Goal: Task Accomplishment & Management: Manage account settings

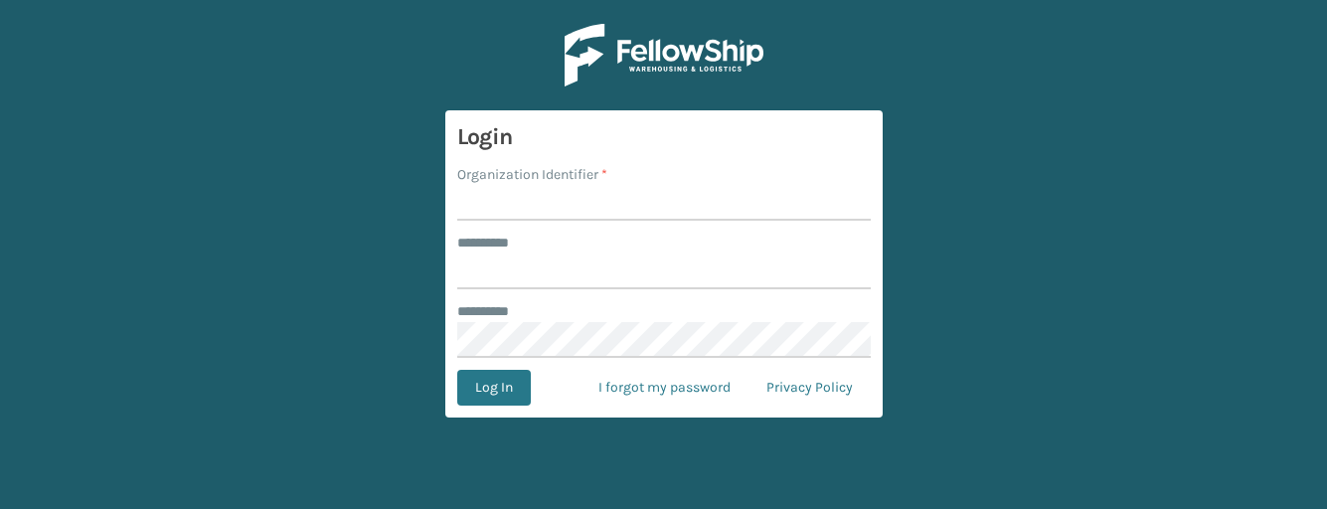
type input "s"
type input "SuperAdminOrganization"
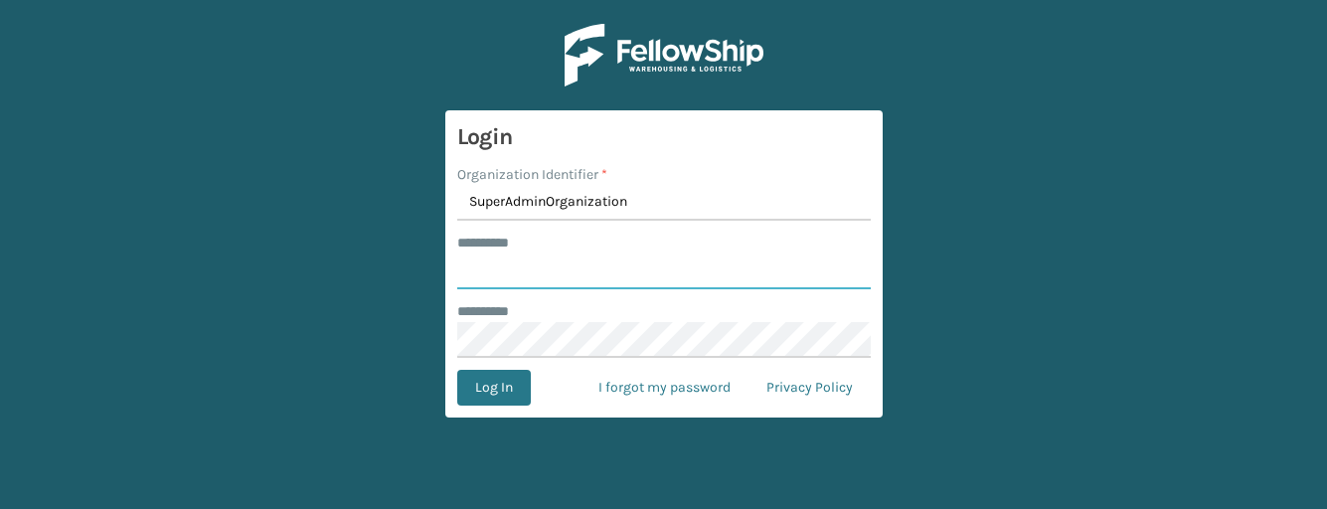
click at [486, 267] on input "******** *" at bounding box center [663, 271] width 413 height 36
type input "****"
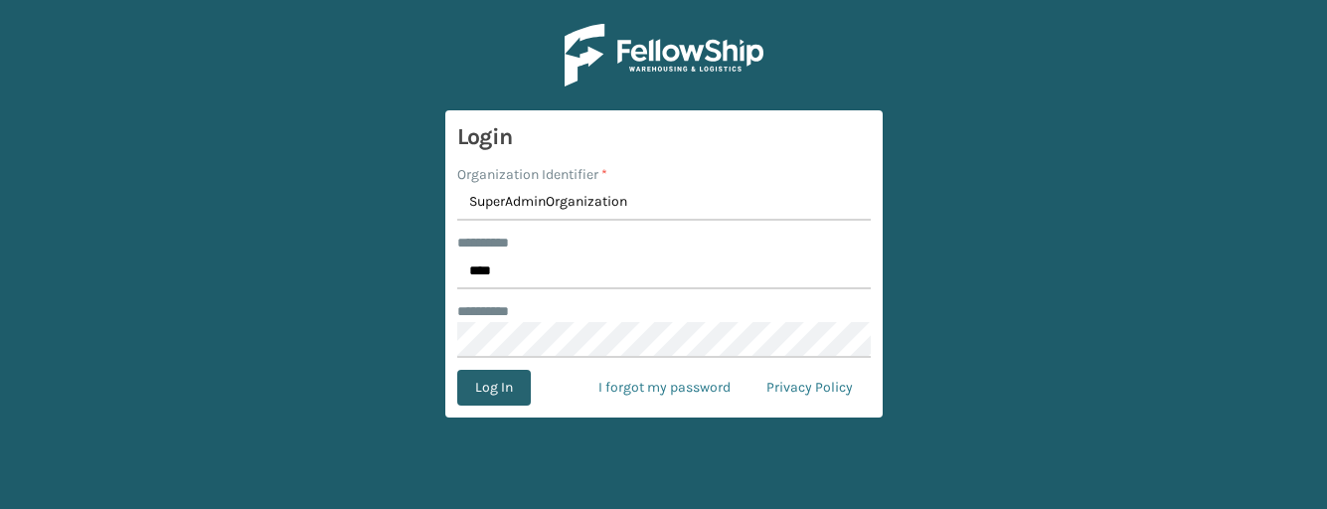
click at [498, 385] on button "Log In" at bounding box center [494, 388] width 74 height 36
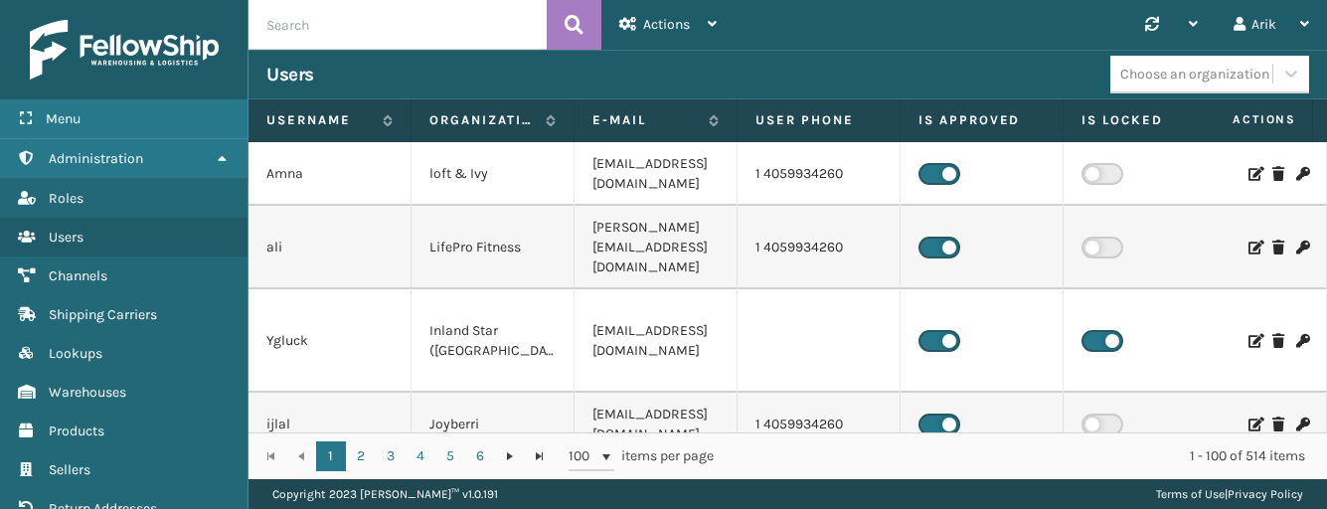
click at [370, 28] on input "text" at bounding box center [397, 25] width 298 height 50
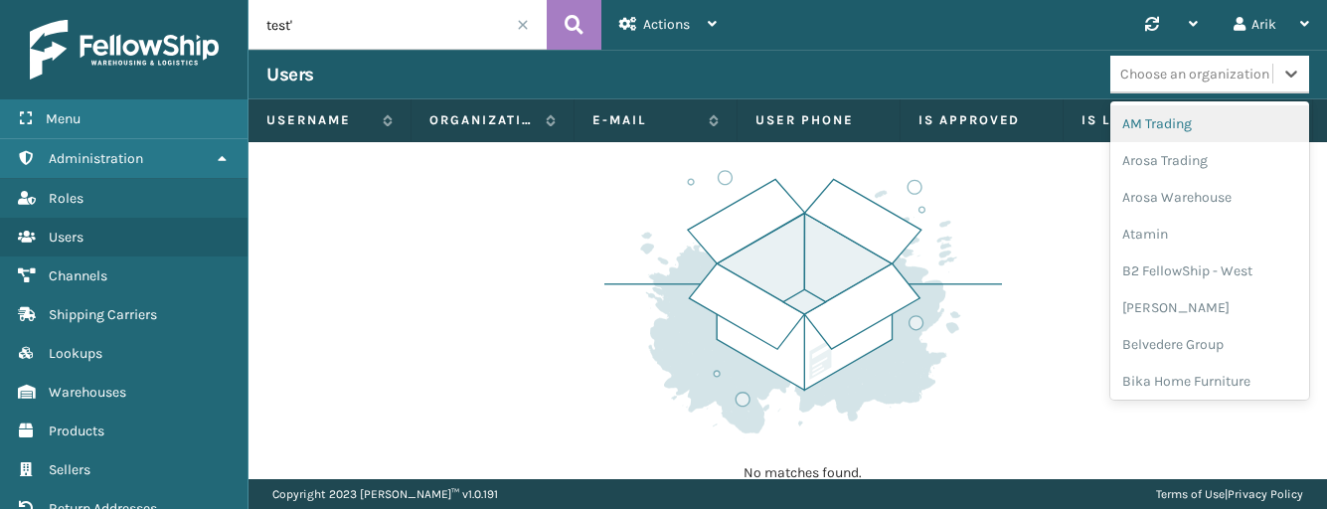
click at [1206, 67] on div "Choose an organization" at bounding box center [1194, 74] width 149 height 21
click at [345, 17] on input "test'" at bounding box center [397, 25] width 298 height 50
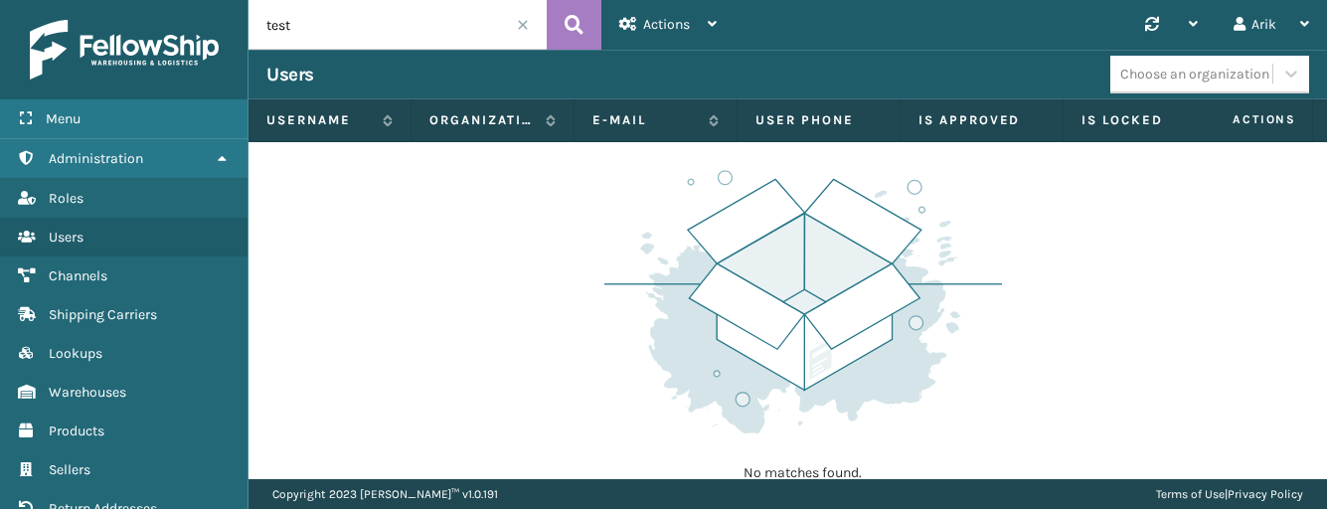
type input "test"
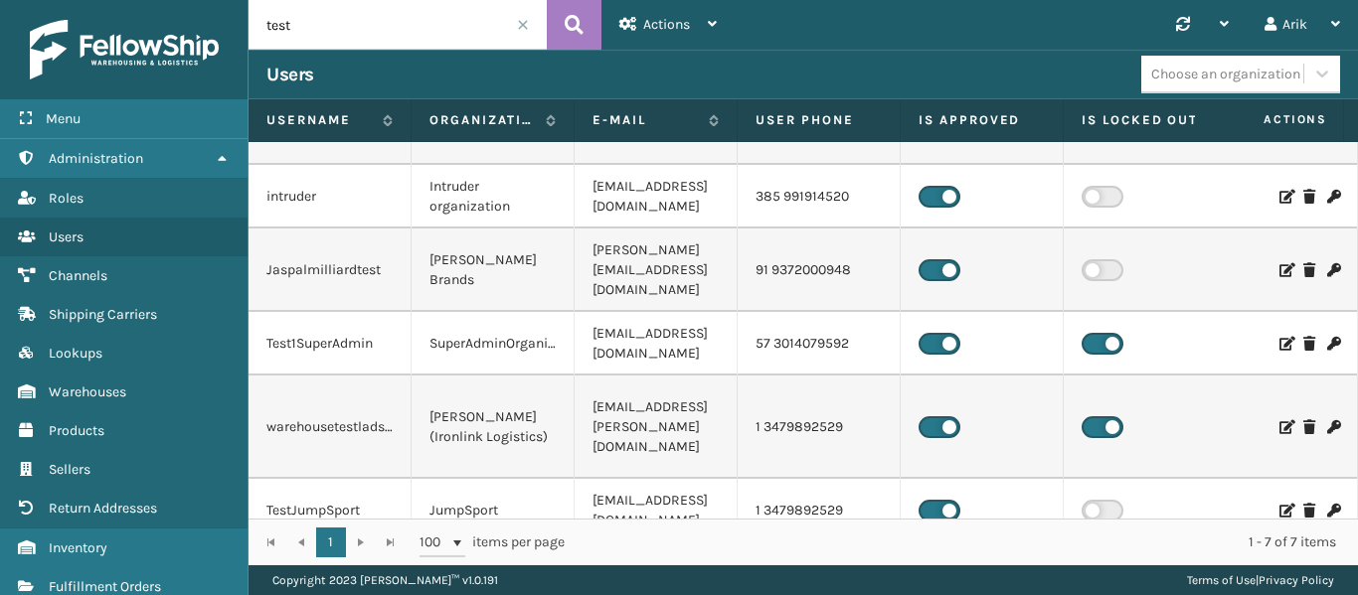
scroll to position [143, 0]
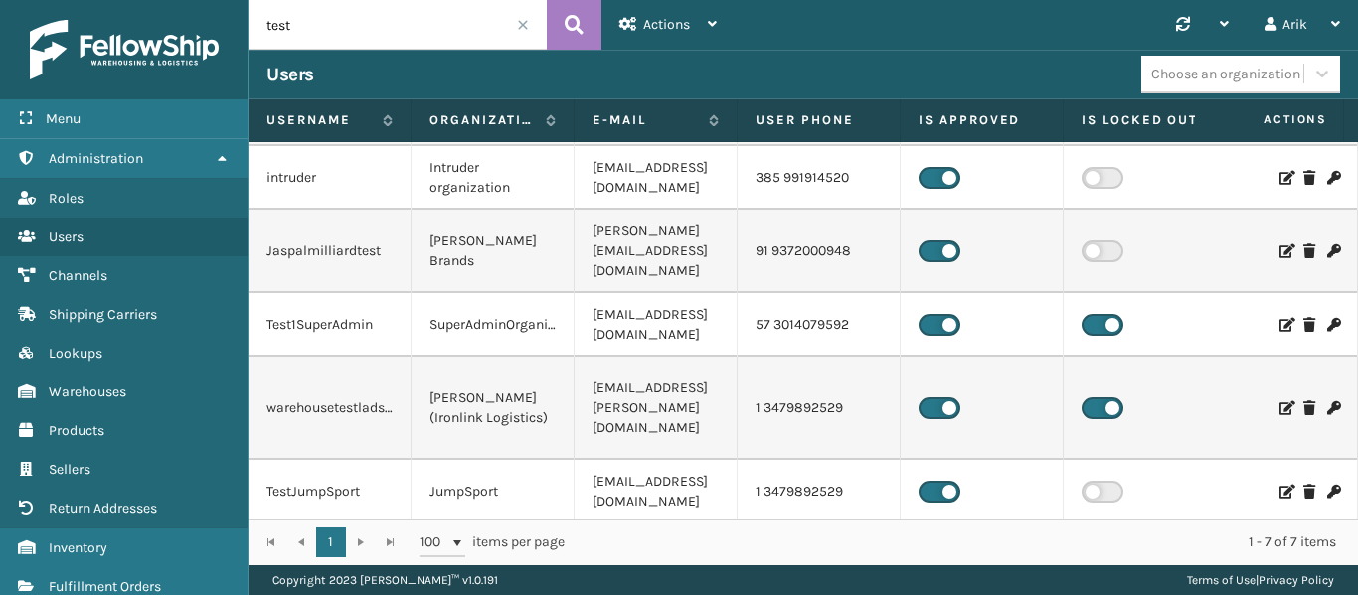
click at [1279, 485] on icon at bounding box center [1285, 492] width 12 height 14
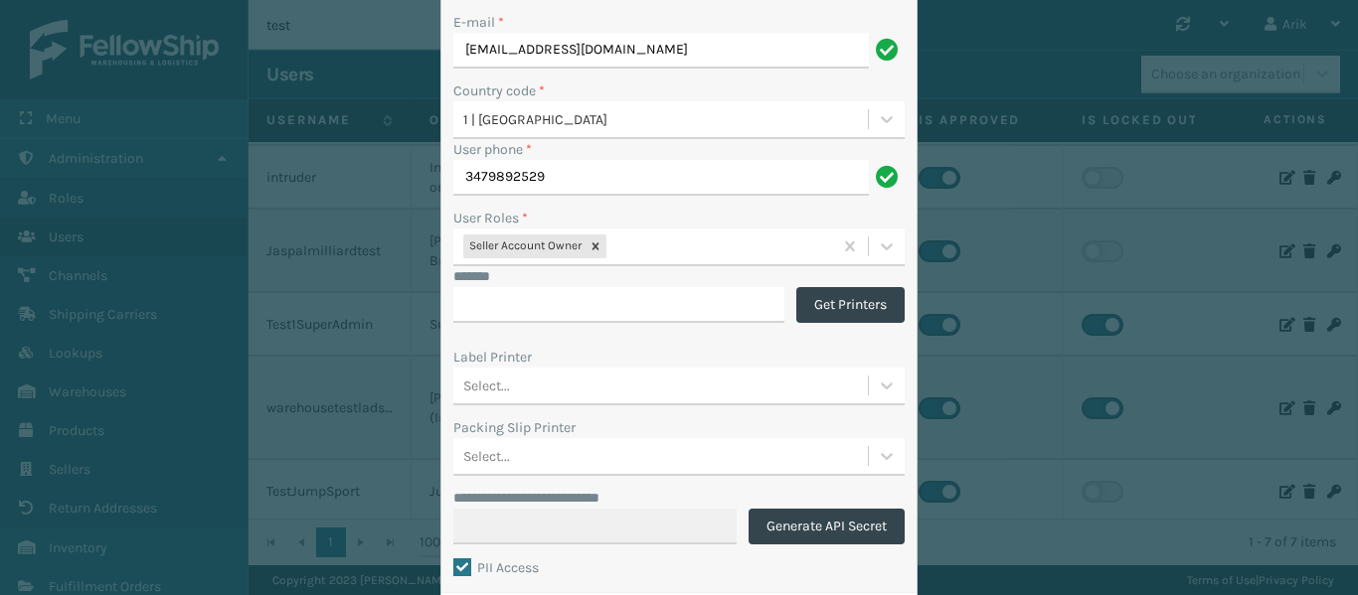
scroll to position [199, 0]
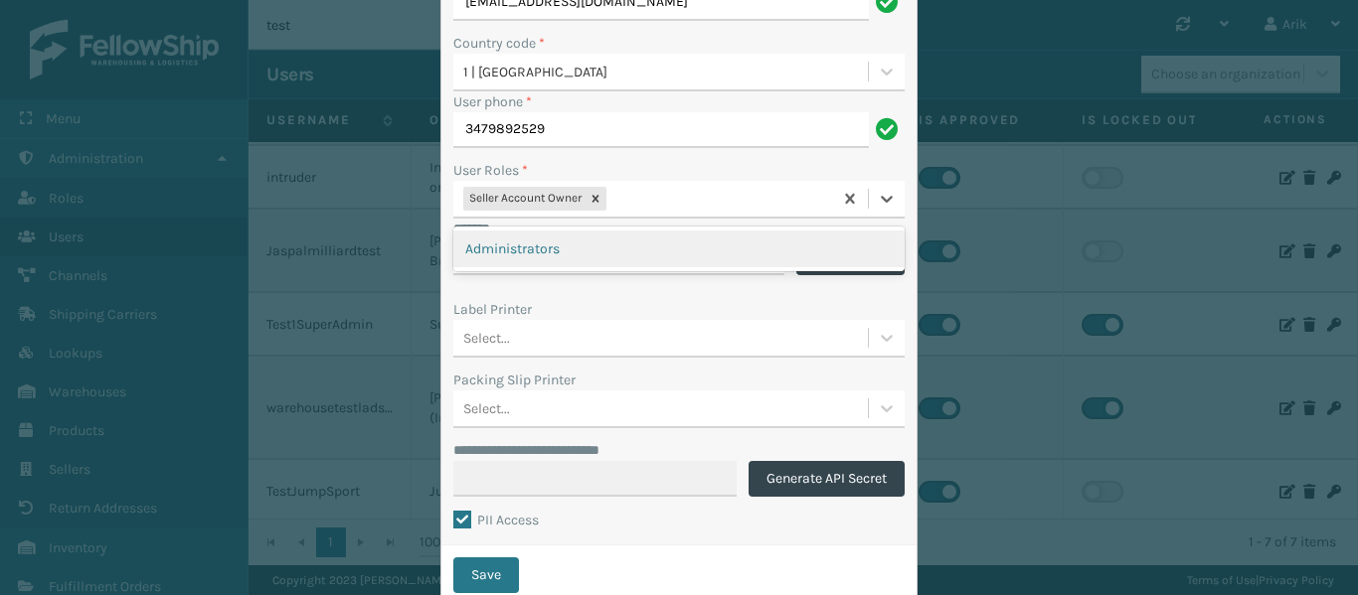
click at [648, 209] on div "Seller Account Owner" at bounding box center [642, 199] width 379 height 33
click at [564, 242] on div "Administrators" at bounding box center [678, 249] width 451 height 37
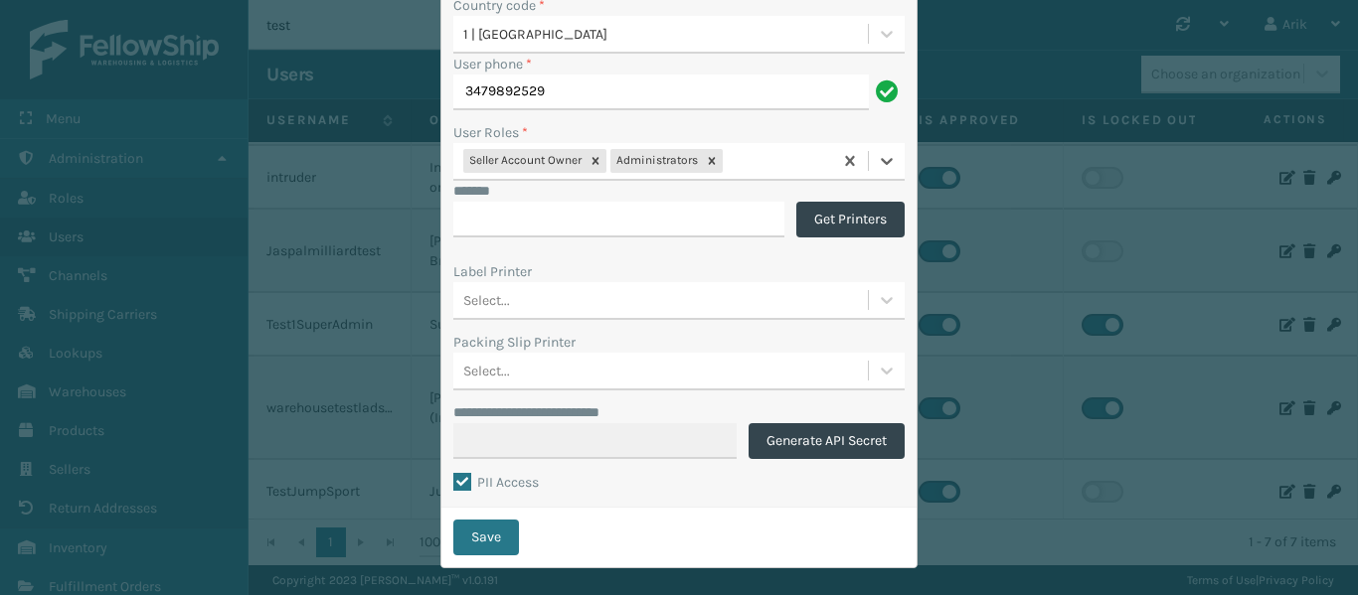
scroll to position [257, 0]
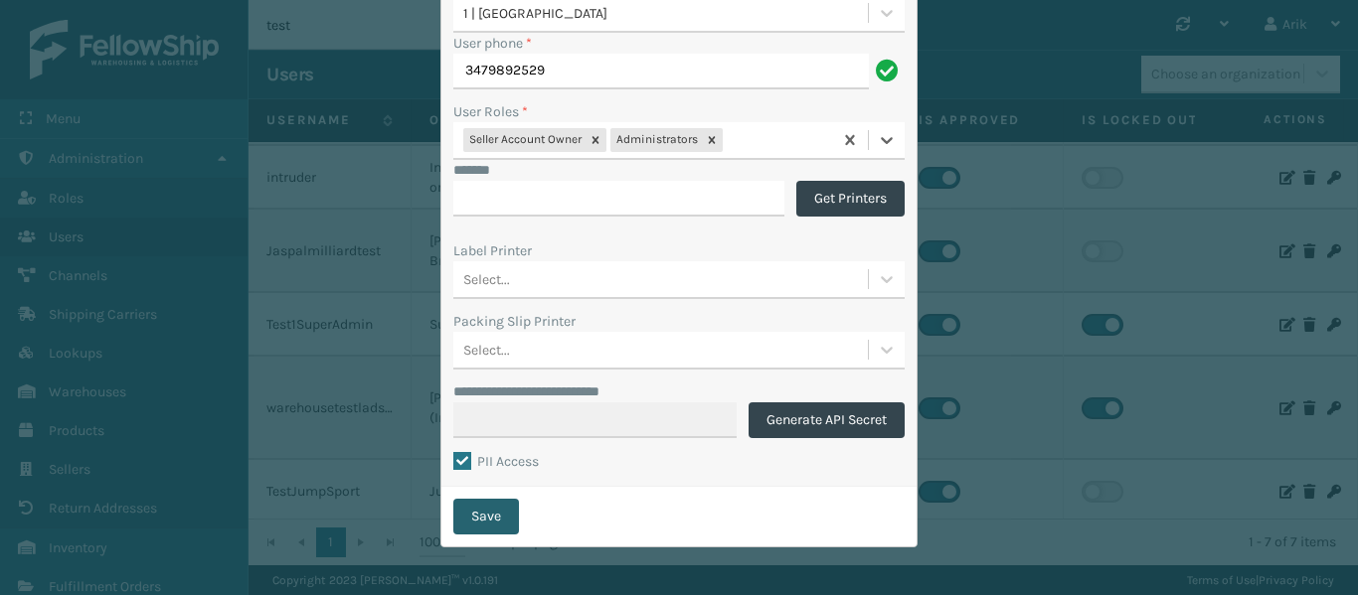
click at [472, 508] on button "Save" at bounding box center [486, 517] width 66 height 36
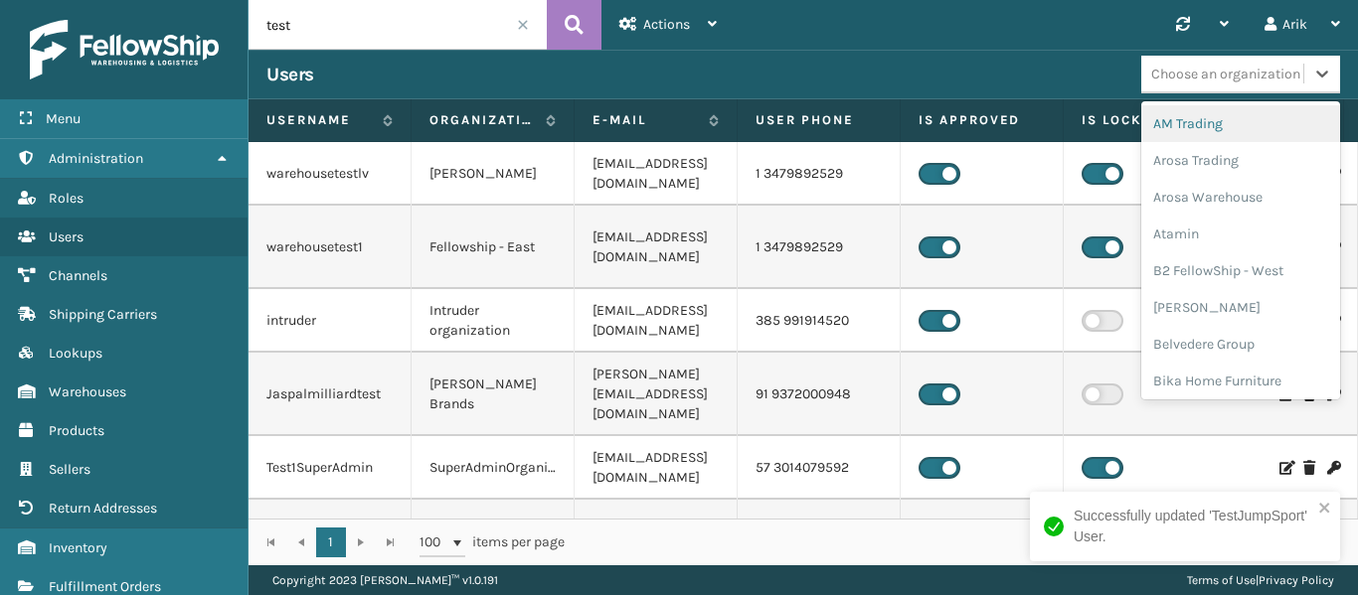
drag, startPoint x: 1240, startPoint y: 60, endPoint x: 1236, endPoint y: 74, distance: 14.5
click at [1241, 60] on div "Choose an organization" at bounding box center [1222, 74] width 162 height 33
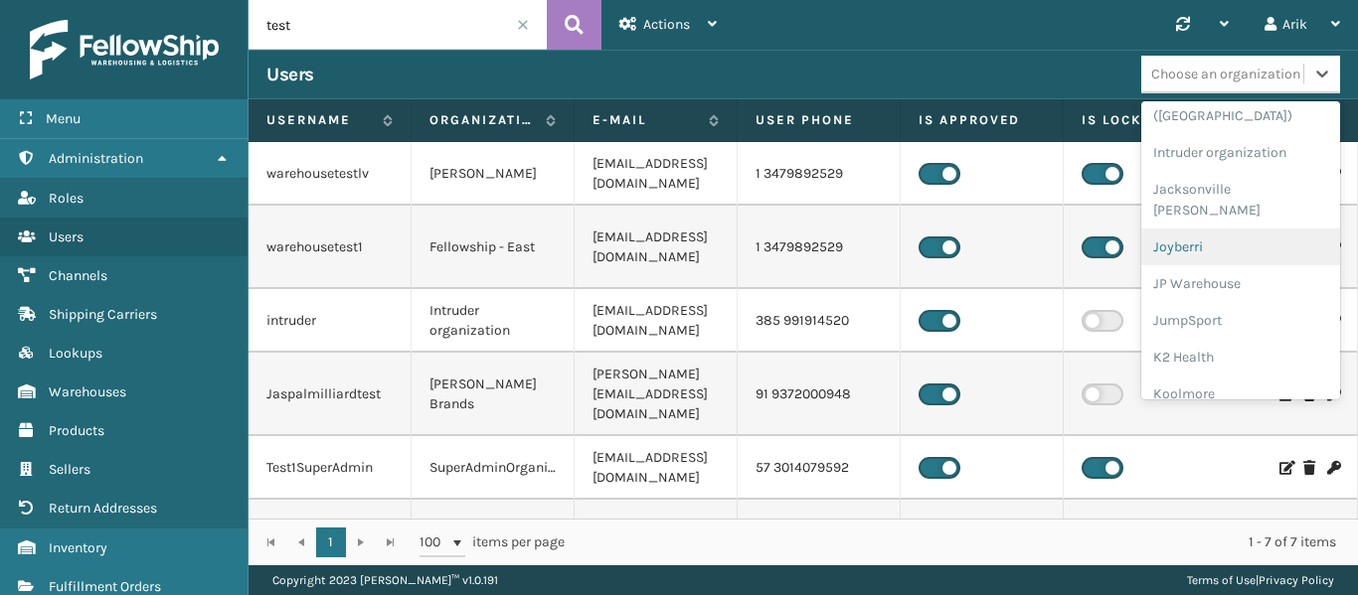
scroll to position [1027, 0]
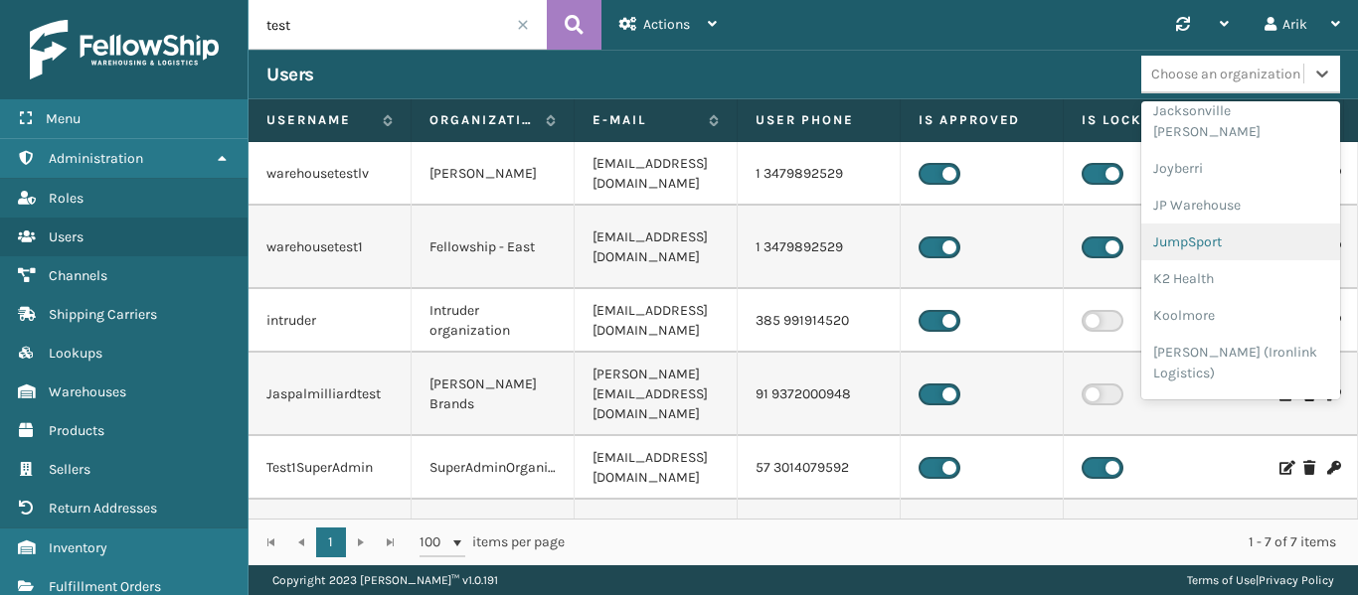
click at [1187, 224] on div "JumpSport" at bounding box center [1240, 242] width 199 height 37
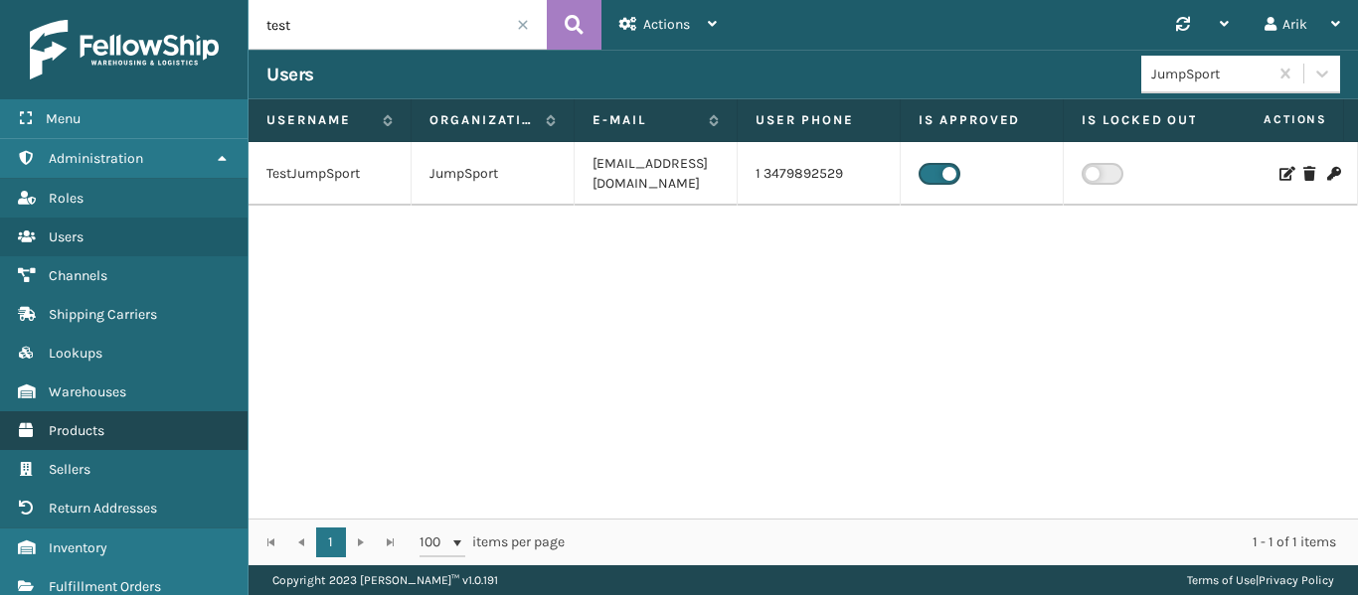
click at [84, 436] on span "Products" at bounding box center [77, 430] width 56 height 17
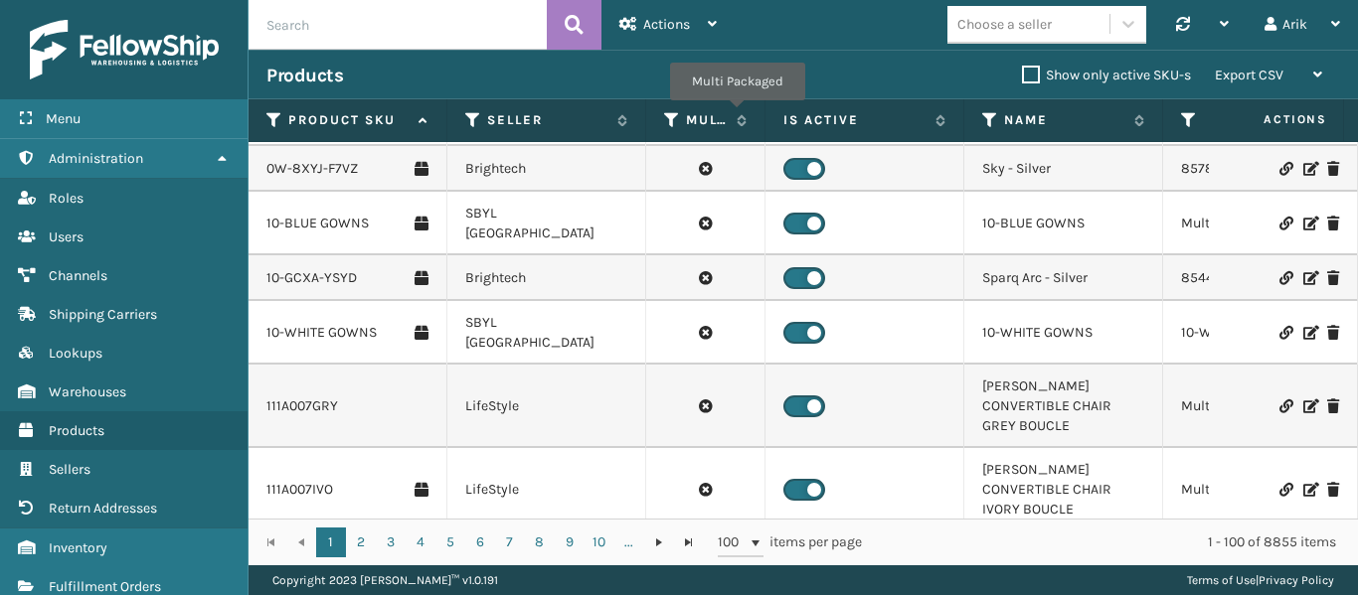
scroll to position [199, 0]
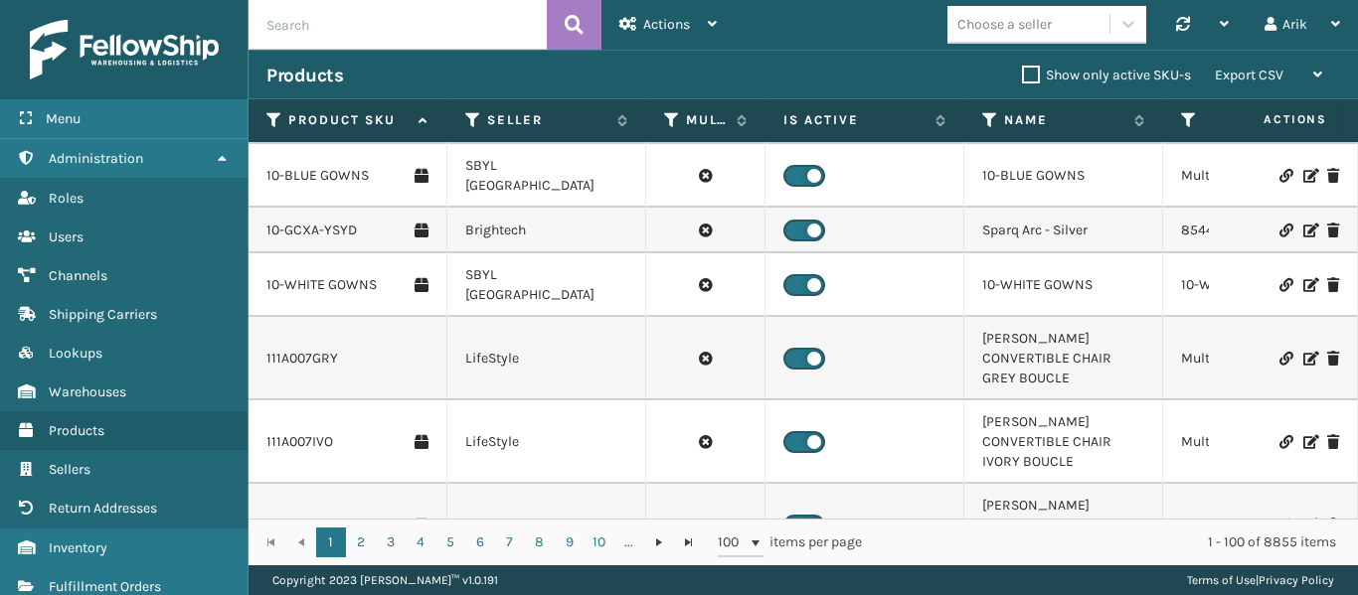
click at [1008, 28] on div "Choose a seller" at bounding box center [1004, 24] width 94 height 21
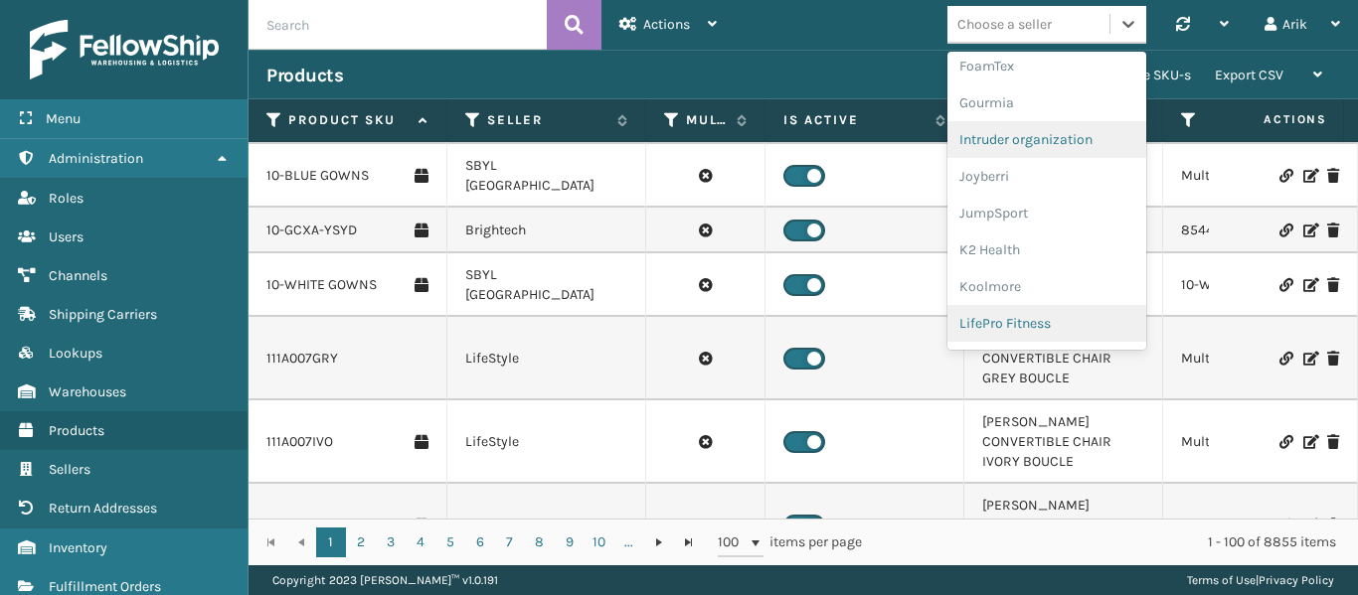
scroll to position [596, 0]
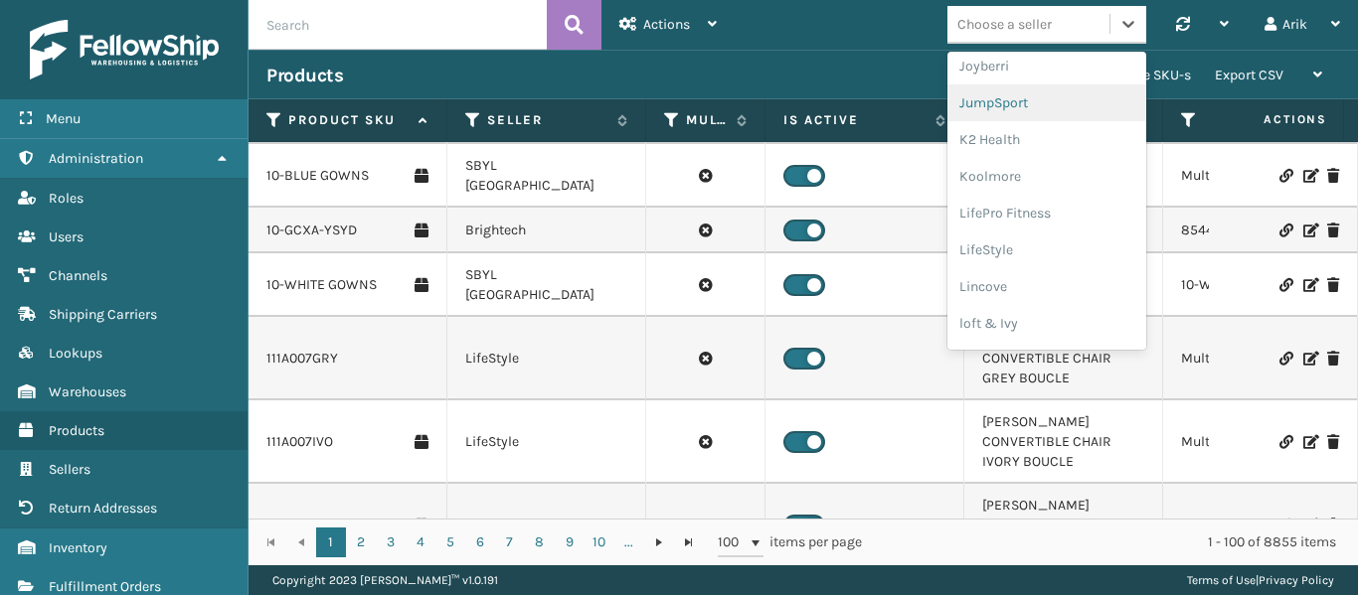
click at [1001, 105] on div "JumpSport" at bounding box center [1046, 102] width 199 height 37
